Goal: Task Accomplishment & Management: Complete application form

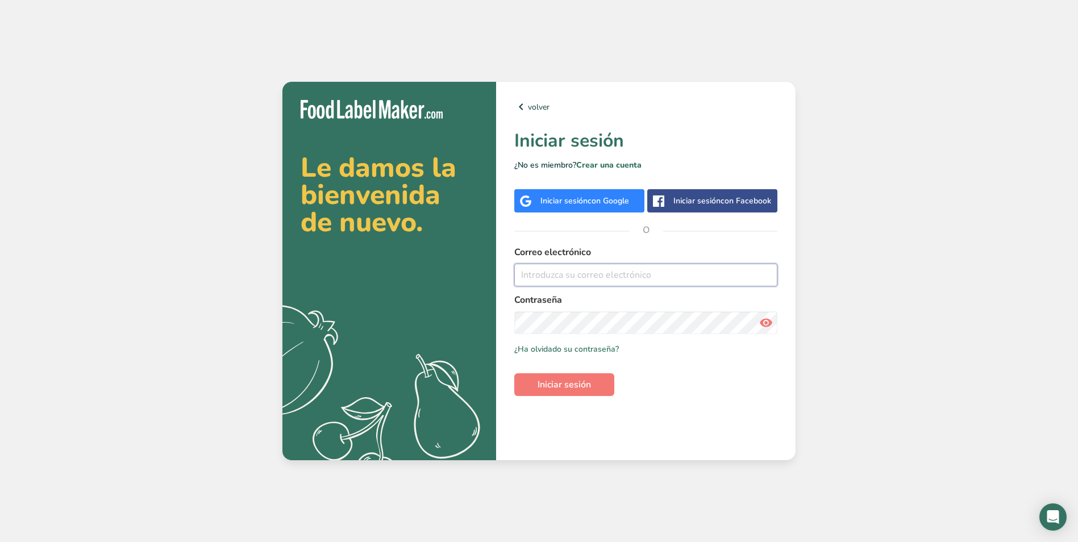
click at [616, 275] on input "email" at bounding box center [645, 275] width 263 height 23
type input "[PERSON_NAME][EMAIL_ADDRESS][PERSON_NAME][DOMAIN_NAME]"
click at [514, 373] on button "Iniciar sesión" at bounding box center [564, 384] width 100 height 23
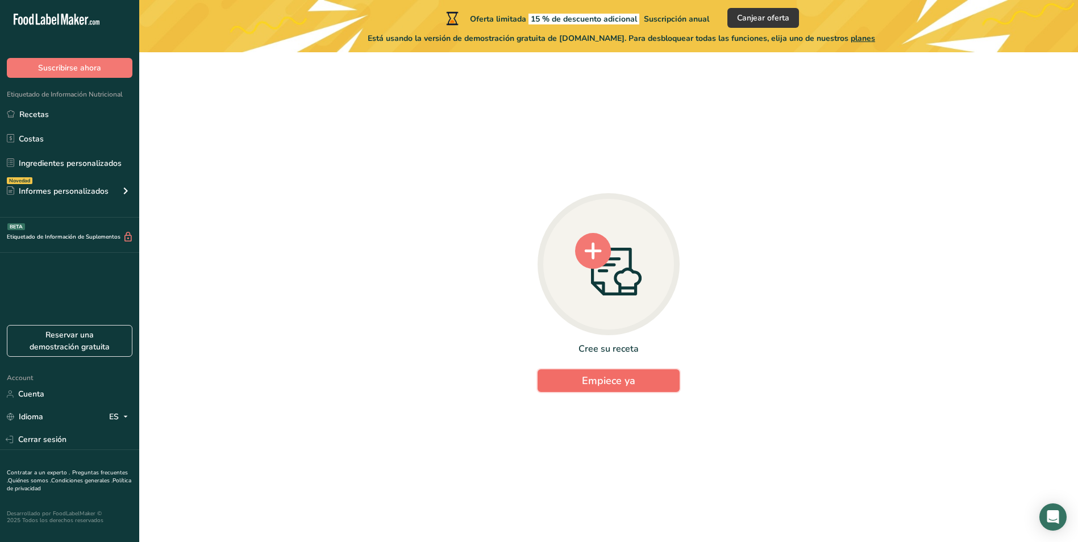
click at [599, 382] on span "Empiece ya" at bounding box center [608, 381] width 53 height 14
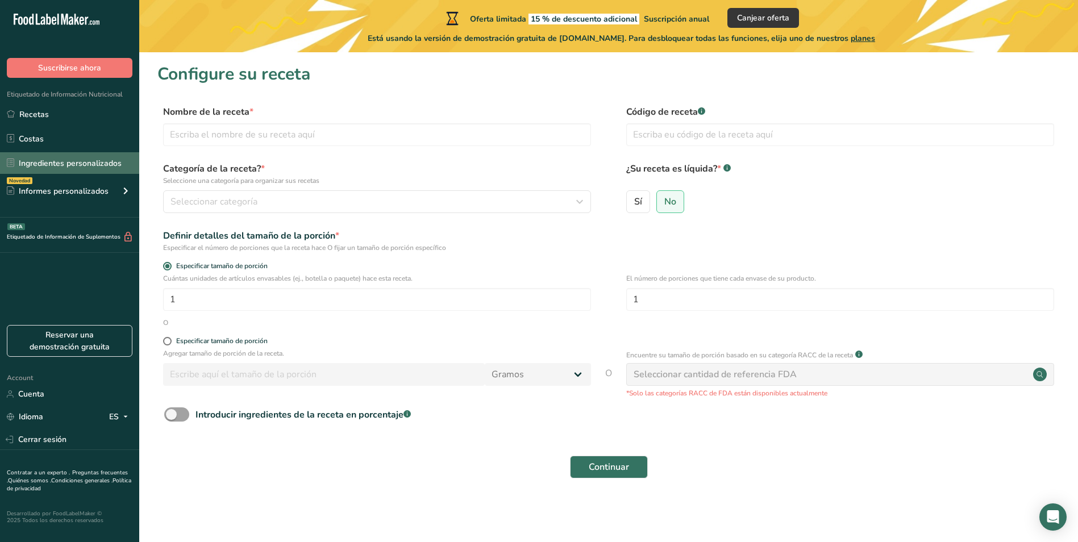
click at [89, 165] on link "Ingredientes personalizados" at bounding box center [69, 163] width 139 height 22
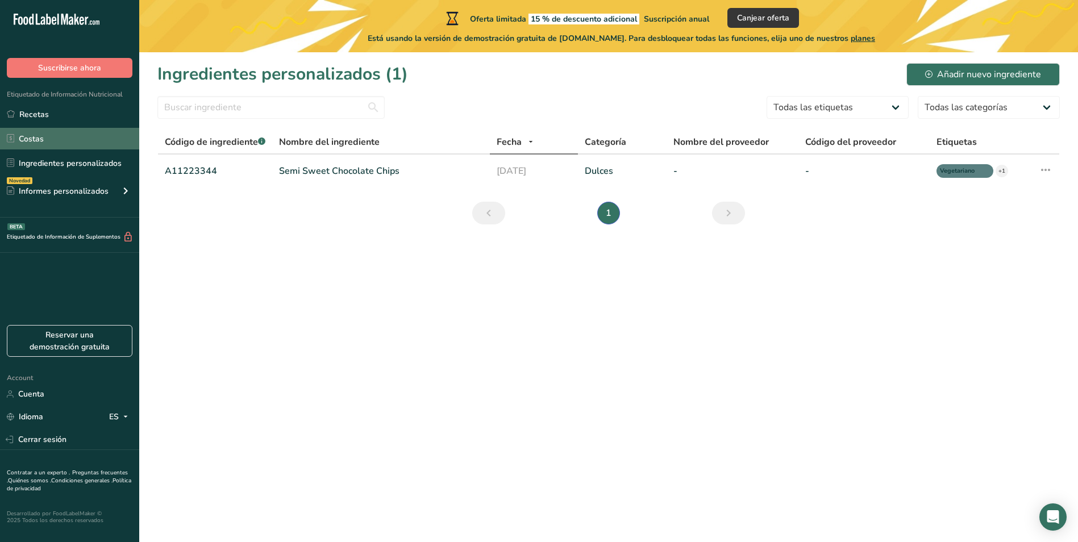
click at [90, 147] on link "Costas" at bounding box center [69, 139] width 139 height 22
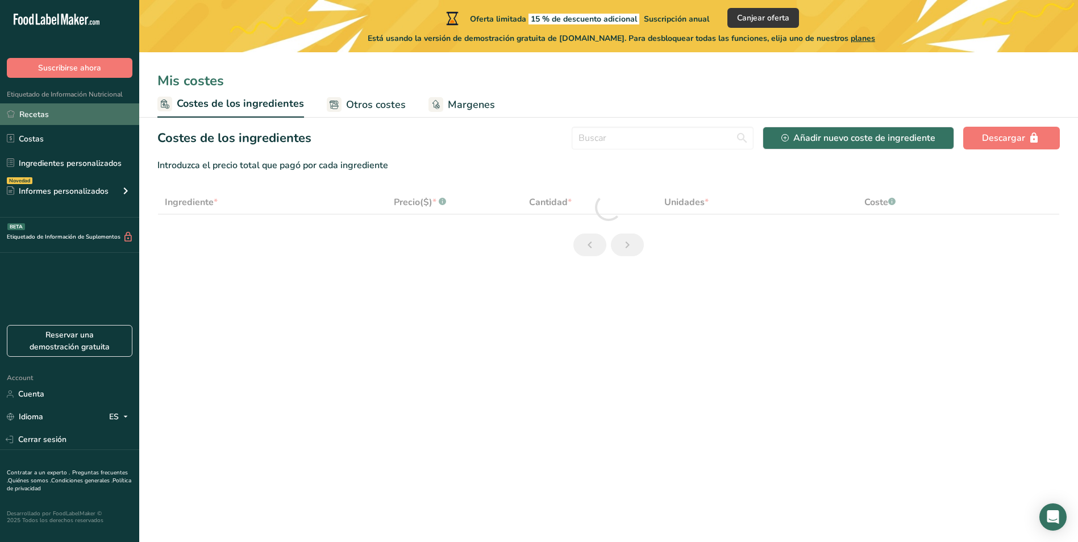
select select "1"
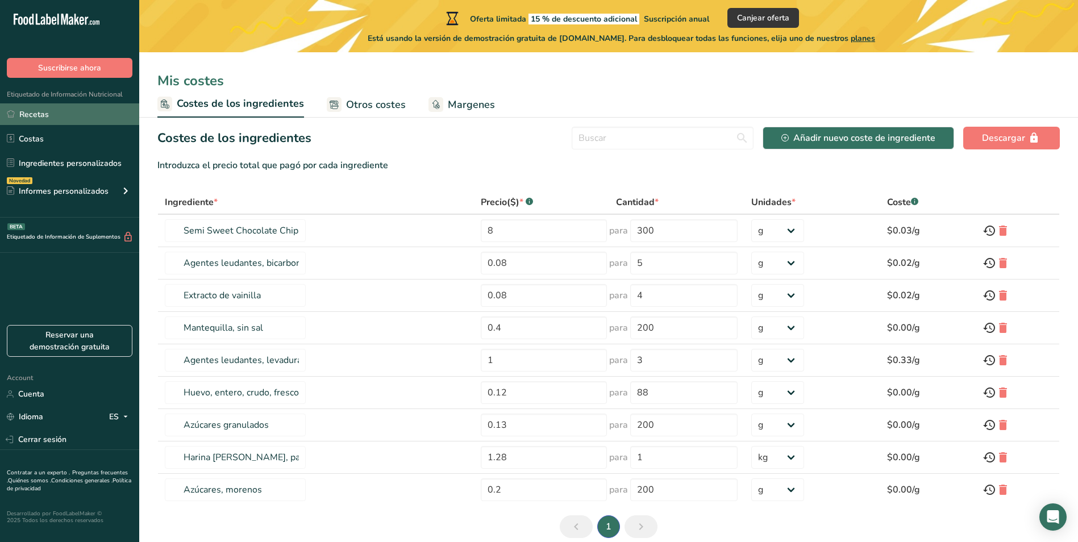
click at [79, 120] on link "Recetas" at bounding box center [69, 114] width 139 height 22
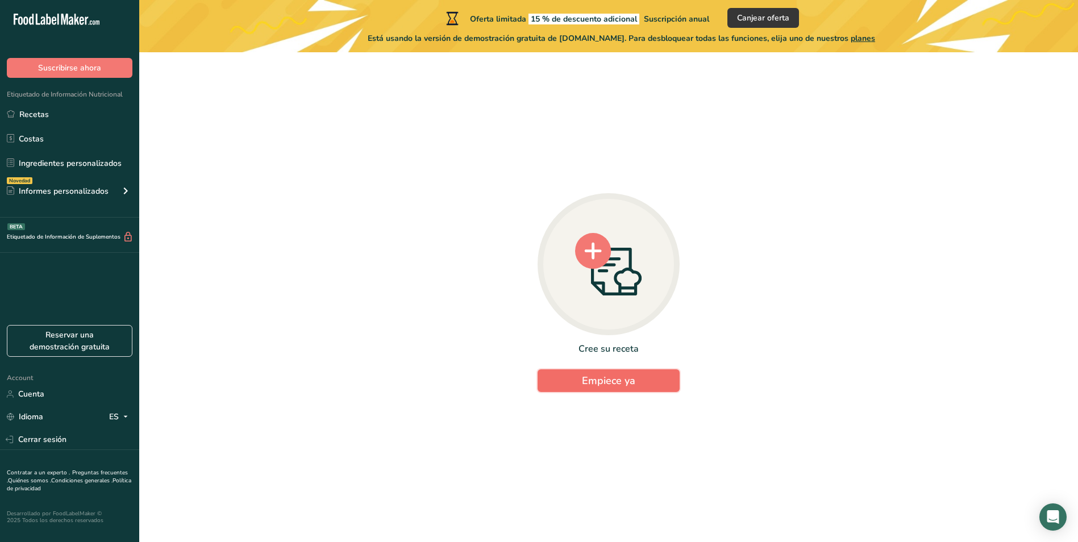
click at [642, 379] on button "Empiece ya" at bounding box center [609, 380] width 142 height 23
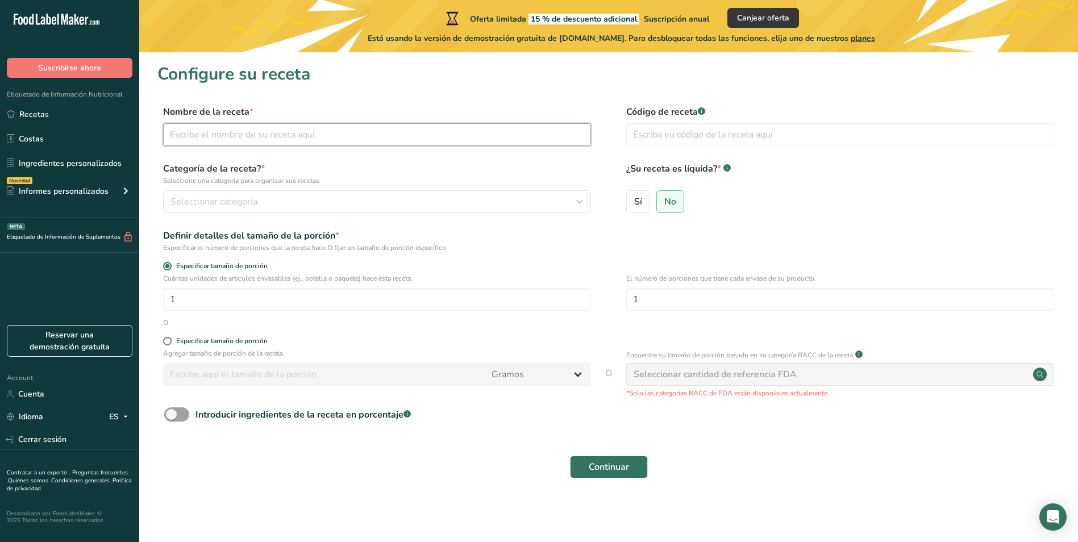
click at [277, 139] on input "text" at bounding box center [377, 134] width 428 height 23
type input "TORTRIX"
click at [656, 139] on input "text" at bounding box center [840, 134] width 428 height 23
type input "001"
click at [393, 202] on div "Seleccionar categoría" at bounding box center [374, 202] width 406 height 14
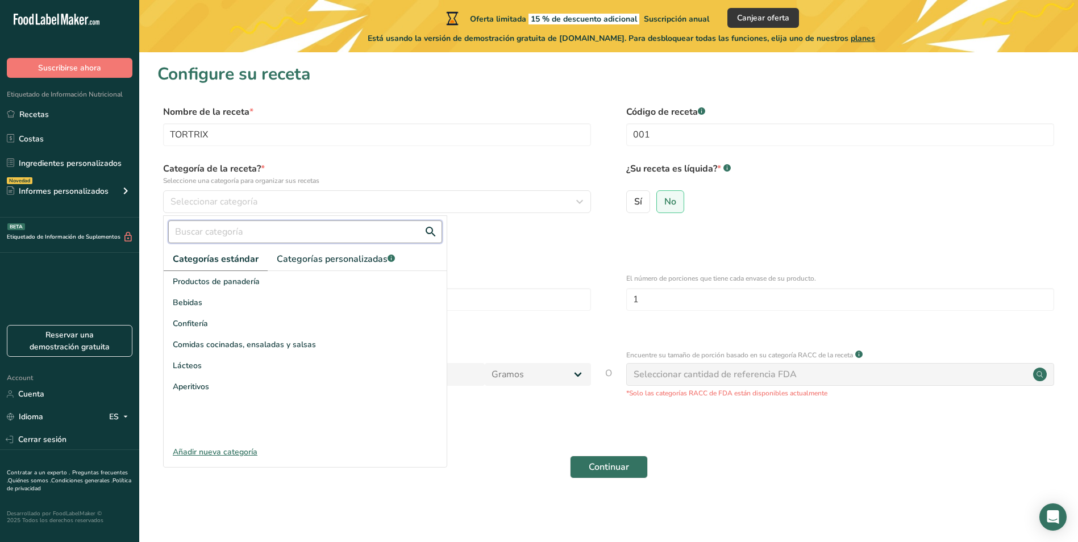
click at [278, 234] on input "text" at bounding box center [305, 232] width 274 height 23
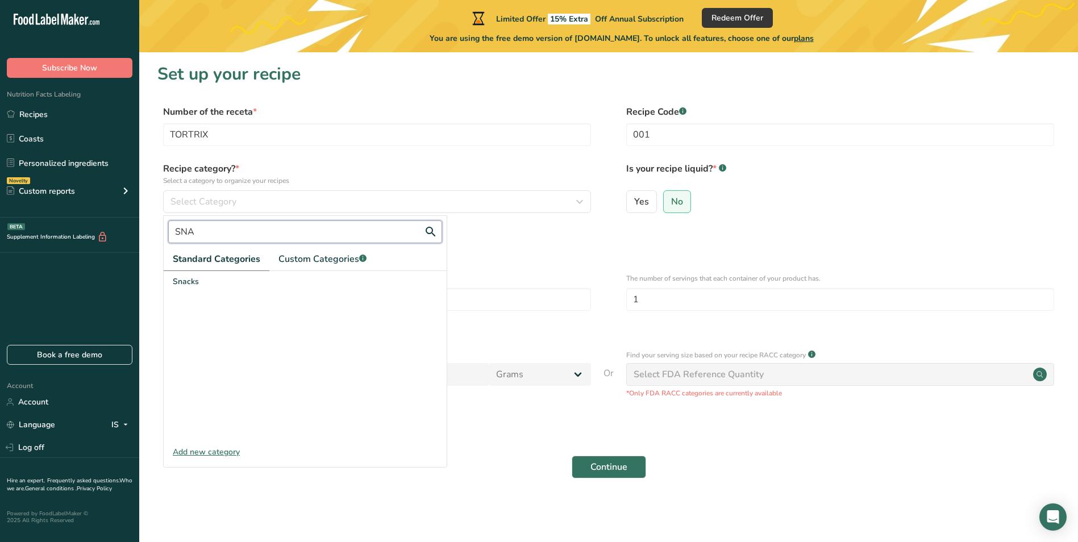
click at [228, 236] on input "SNA" at bounding box center [305, 232] width 274 height 23
type input "SNAC"
click at [228, 281] on div "Snacks" at bounding box center [305, 281] width 283 height 21
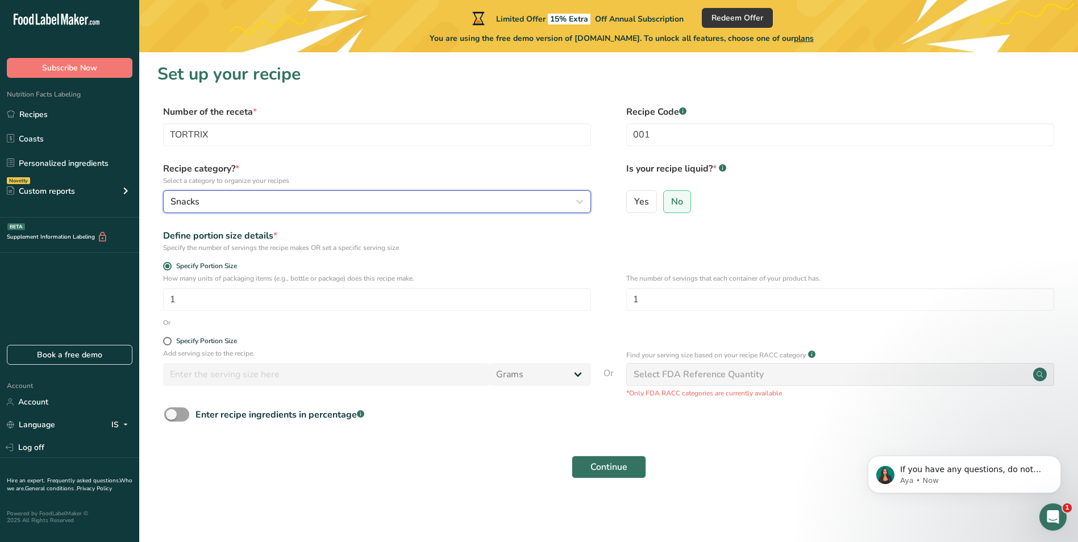
click at [238, 201] on div "Snacks" at bounding box center [374, 202] width 406 height 14
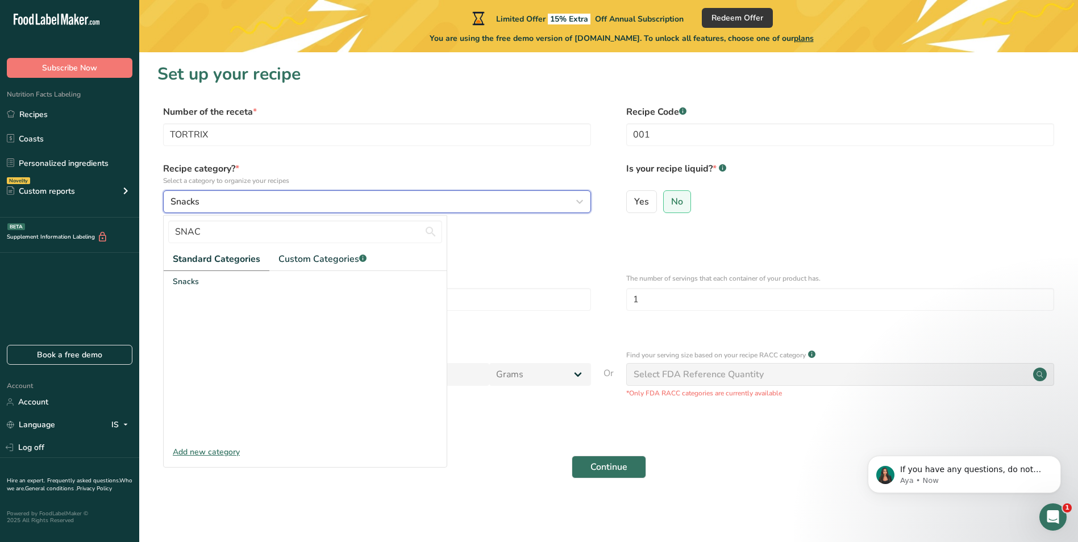
click at [238, 201] on div "Snacks" at bounding box center [374, 202] width 406 height 14
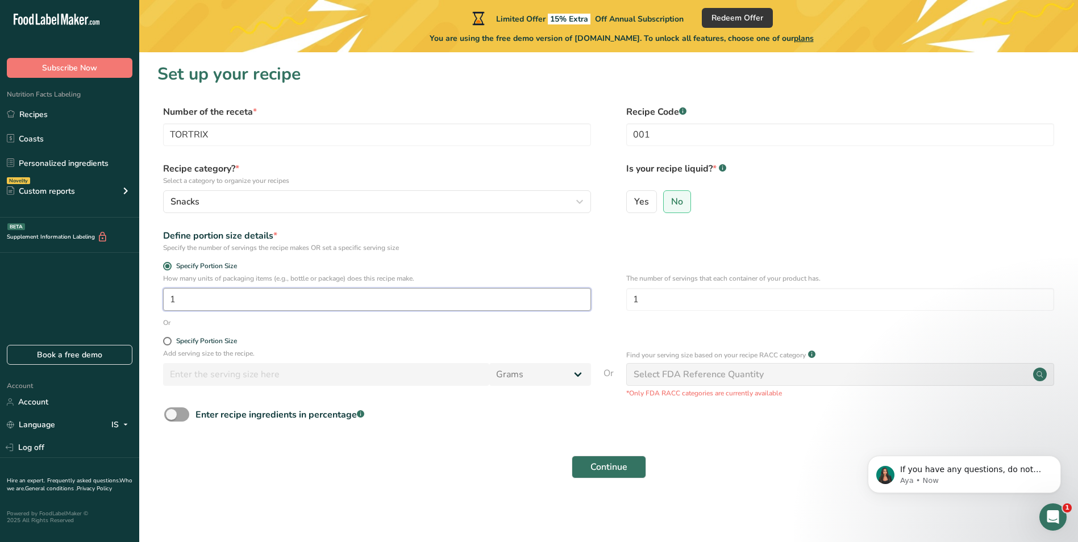
click at [245, 305] on input "1" at bounding box center [377, 299] width 428 height 23
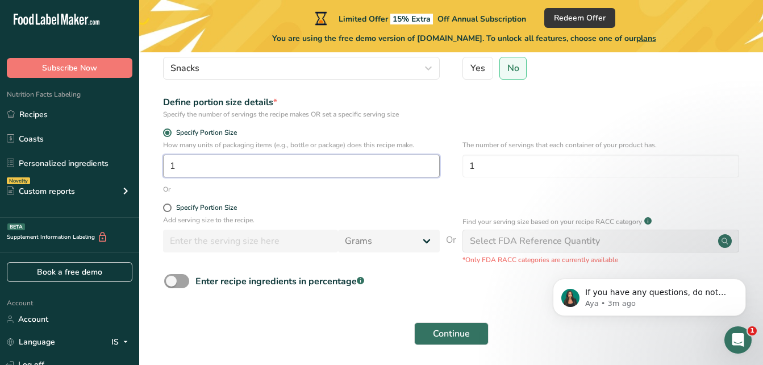
scroll to position [137, 0]
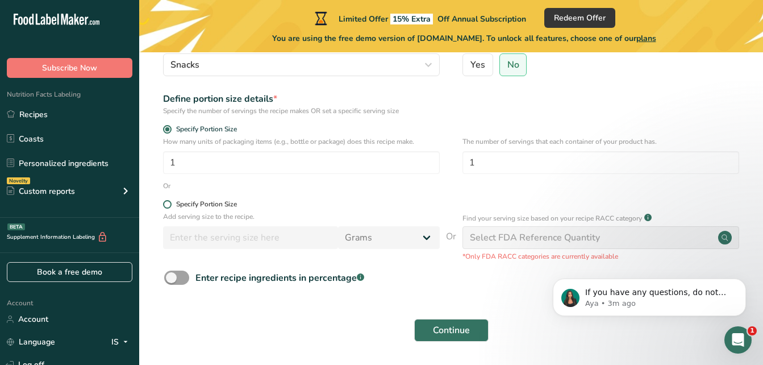
click at [167, 203] on span at bounding box center [167, 204] width 9 height 9
click at [167, 203] on input "Specify Portion Size" at bounding box center [166, 204] width 7 height 7
radio input "true"
radio input "false"
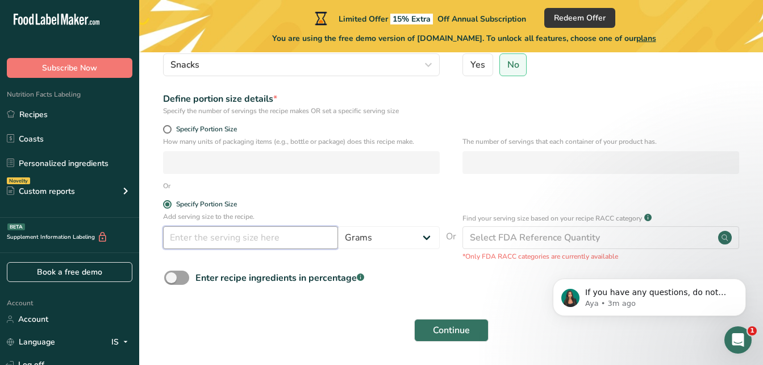
click at [232, 230] on input "number" at bounding box center [250, 237] width 175 height 23
type input "150"
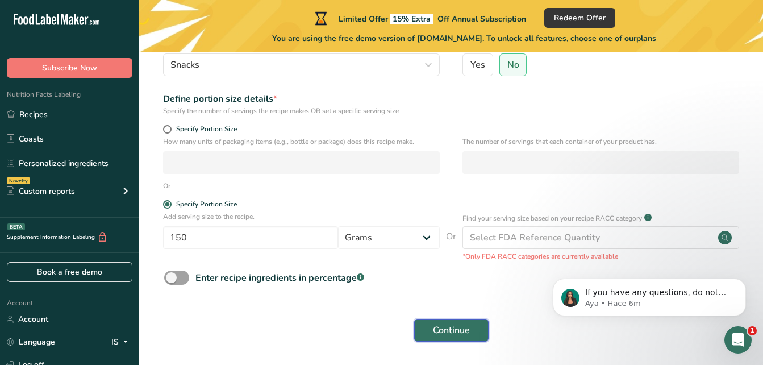
click at [465, 327] on span "Continue" at bounding box center [451, 330] width 37 height 14
click at [181, 280] on span at bounding box center [176, 278] width 25 height 14
click at [172, 280] on input "Enter recipe ingredients in percentage .a-a{fill:#347362;}.b-a{fill:#fff;}" at bounding box center [167, 277] width 7 height 7
checkbox input "true"
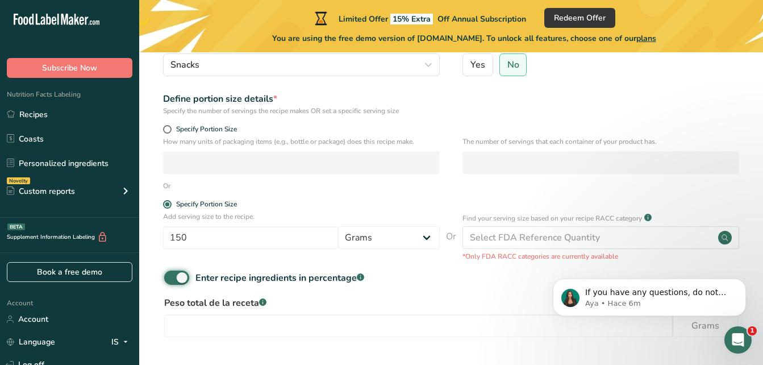
scroll to position [225, 0]
